Goal: Transaction & Acquisition: Purchase product/service

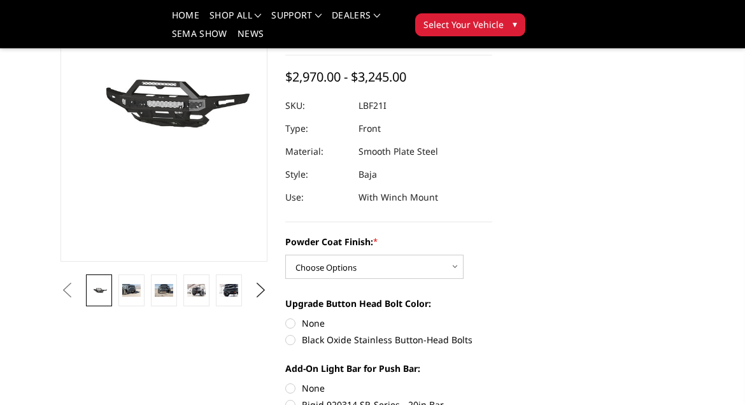
scroll to position [159, 0]
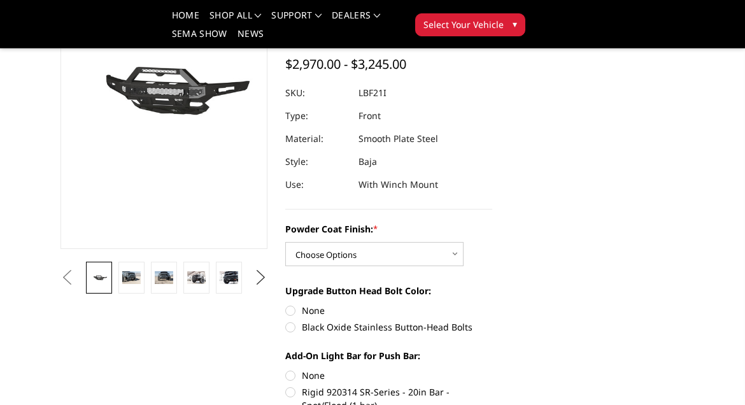
click at [262, 278] on button "Next" at bounding box center [261, 277] width 19 height 19
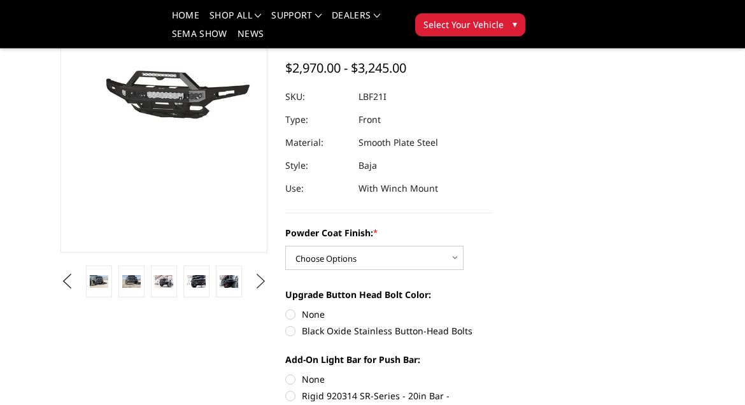
scroll to position [148, 0]
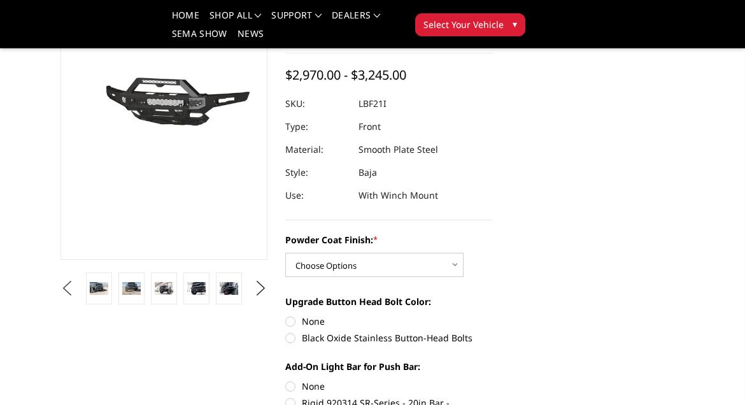
click at [76, 294] on button "Previous" at bounding box center [66, 288] width 19 height 19
click at [120, 287] on li at bounding box center [131, 289] width 32 height 32
click at [125, 287] on img at bounding box center [131, 288] width 18 height 12
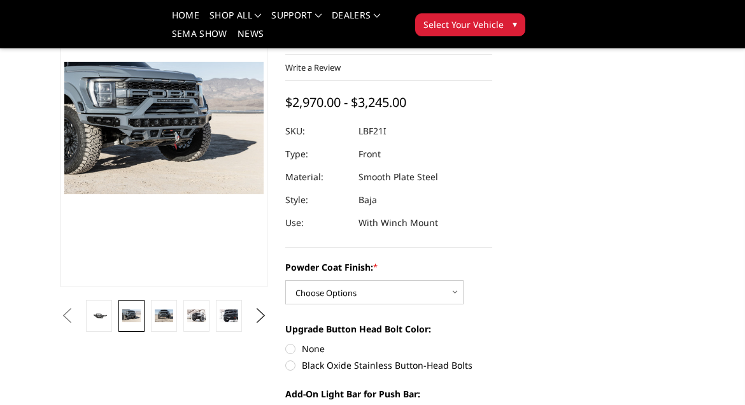
scroll to position [115, 0]
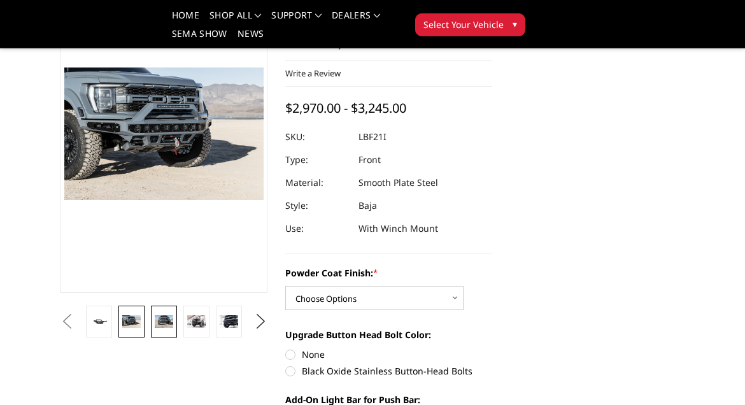
click at [161, 322] on img at bounding box center [164, 321] width 18 height 12
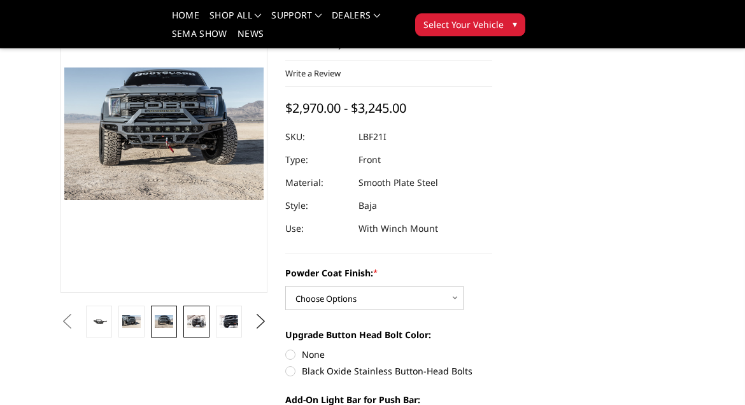
click at [192, 324] on img at bounding box center [196, 321] width 18 height 12
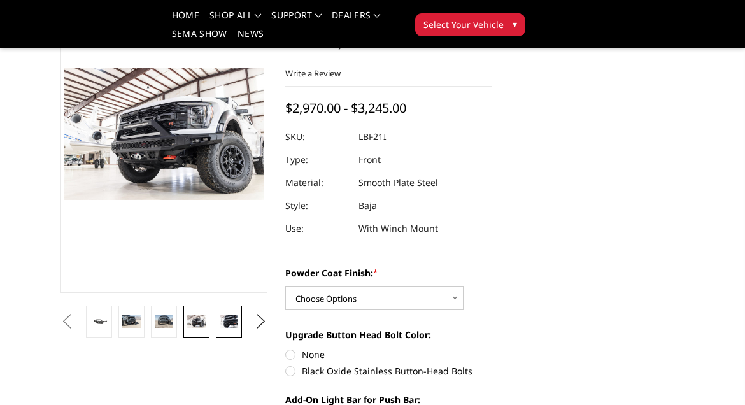
click at [220, 323] on img at bounding box center [229, 321] width 18 height 12
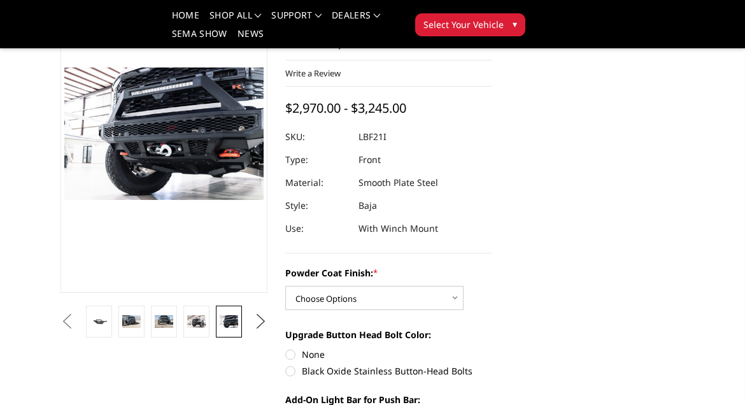
click at [256, 318] on button "Next" at bounding box center [261, 321] width 19 height 19
click at [220, 317] on img at bounding box center [229, 321] width 18 height 12
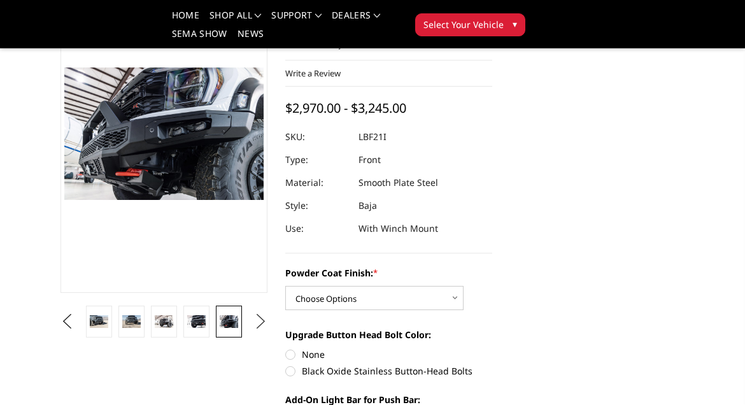
click at [261, 319] on button "Next" at bounding box center [261, 321] width 19 height 19
click at [225, 320] on img at bounding box center [229, 321] width 18 height 12
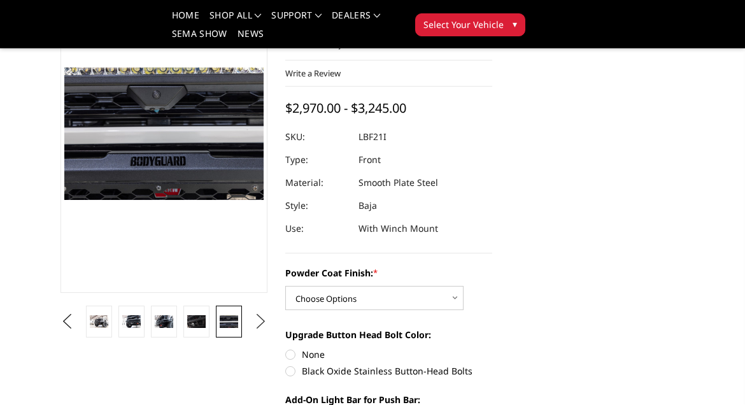
click at [255, 322] on button "Next" at bounding box center [261, 321] width 19 height 19
click at [254, 322] on button "Next" at bounding box center [261, 321] width 19 height 19
click at [252, 322] on button "Next" at bounding box center [261, 321] width 19 height 19
click at [233, 321] on img at bounding box center [229, 321] width 18 height 12
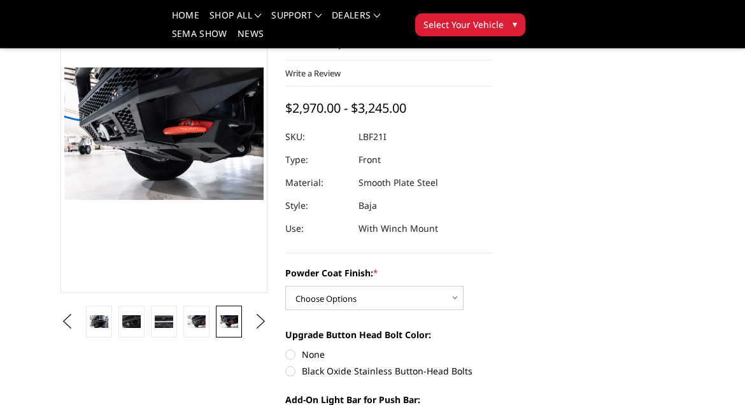
click at [245, 321] on ul "Previous Next" at bounding box center [163, 322] width 213 height 32
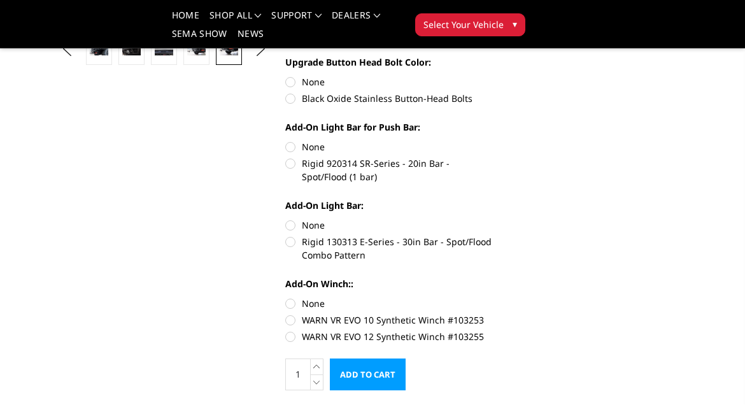
scroll to position [163, 0]
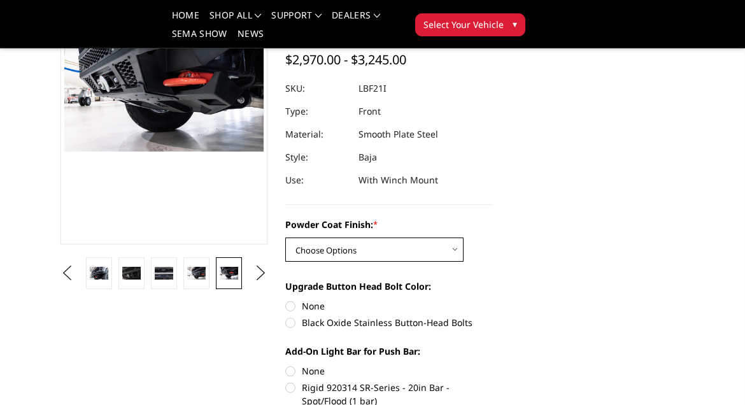
click at [366, 250] on select "Choose Options Bare Metal Texture Black Powder Coat" at bounding box center [374, 250] width 178 height 24
